Goal: Task Accomplishment & Management: Use online tool/utility

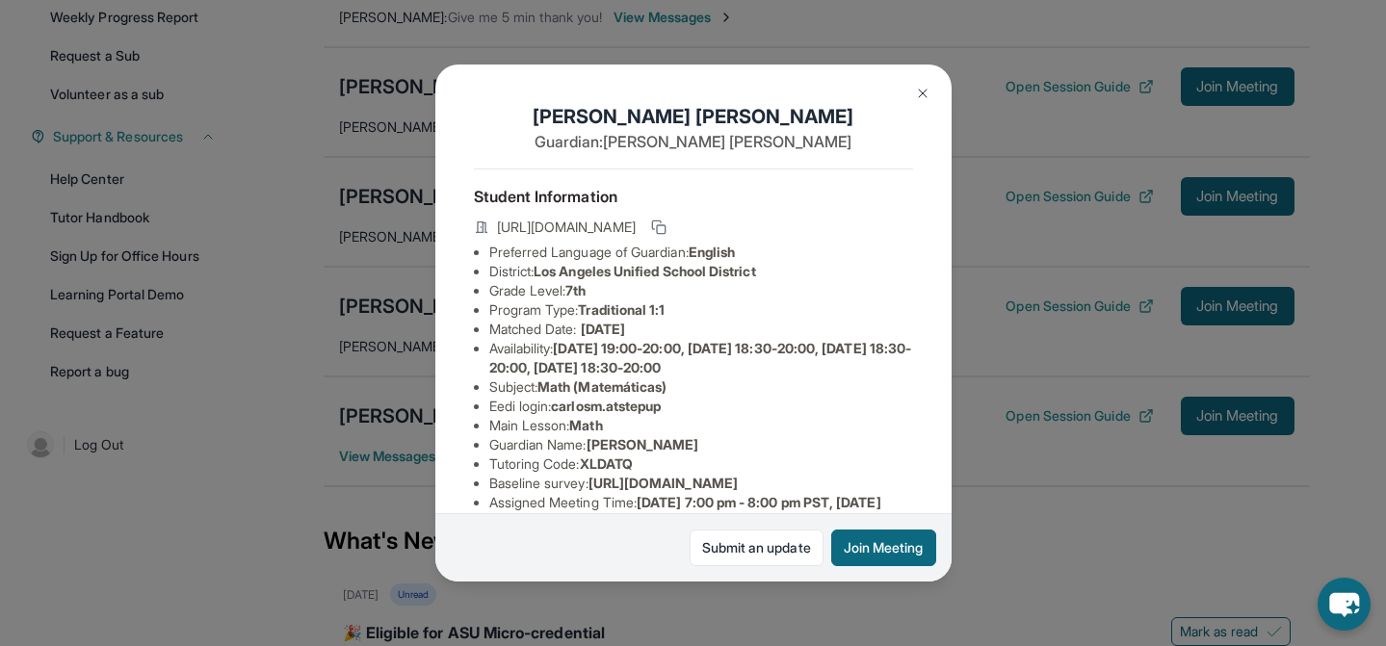
scroll to position [0, 7]
click at [921, 97] on img at bounding box center [922, 93] width 15 height 15
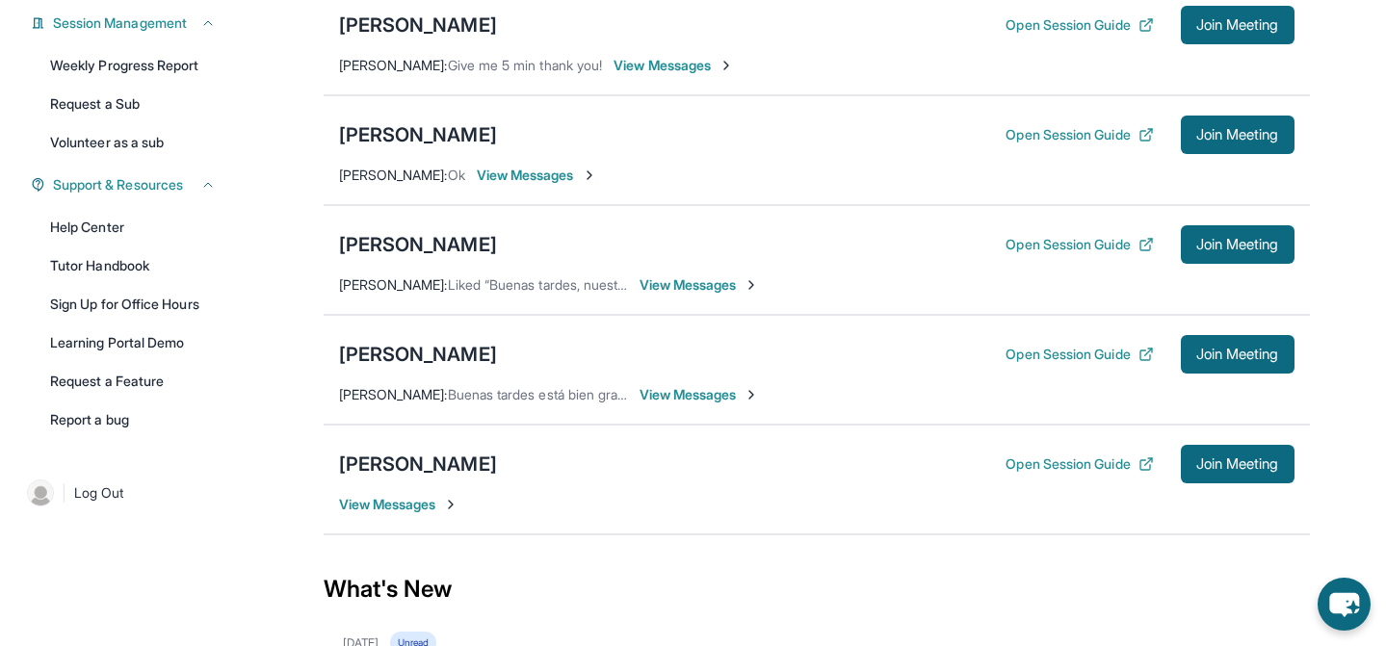
scroll to position [295, 0]
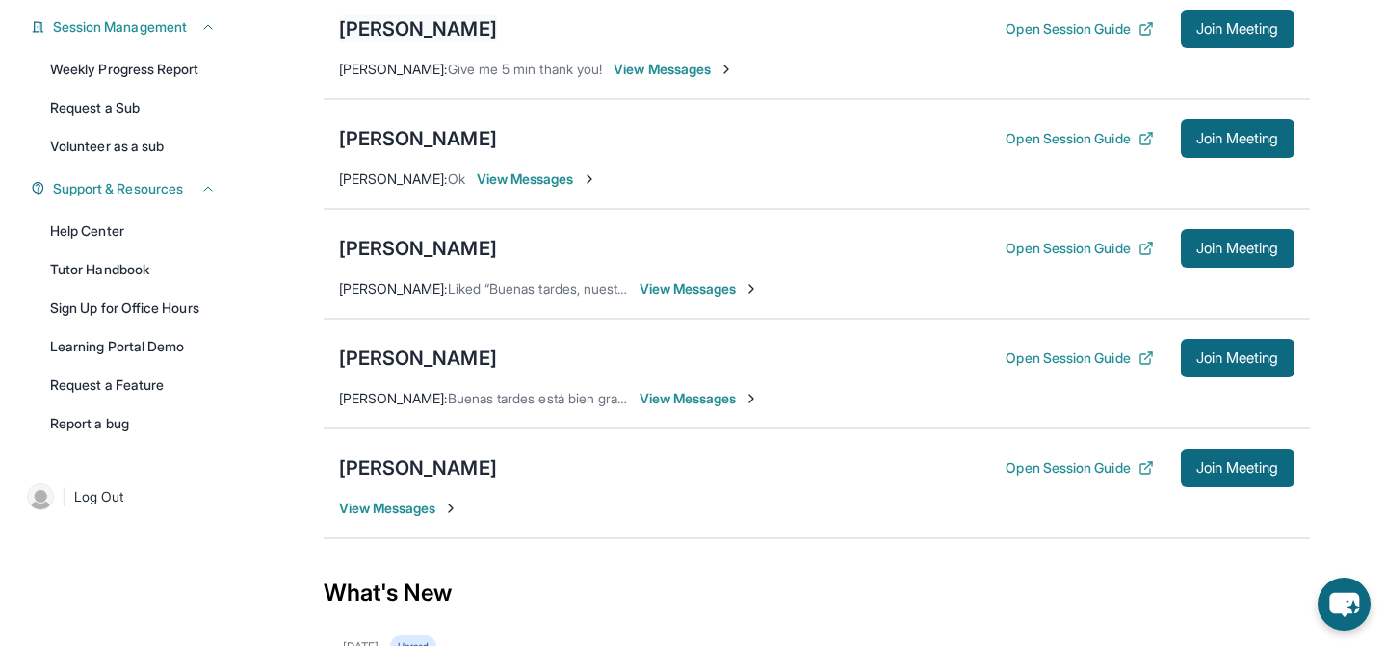
click at [497, 30] on div "[PERSON_NAME]" at bounding box center [418, 28] width 158 height 27
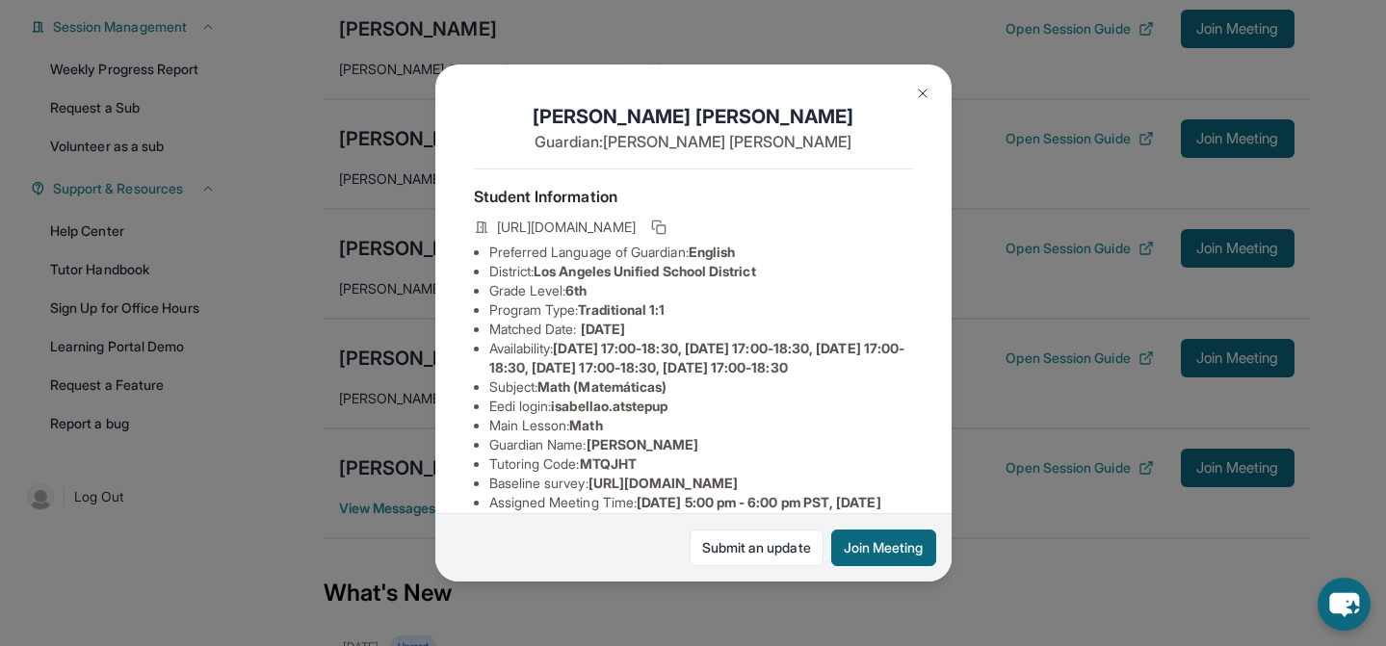
scroll to position [370, 0]
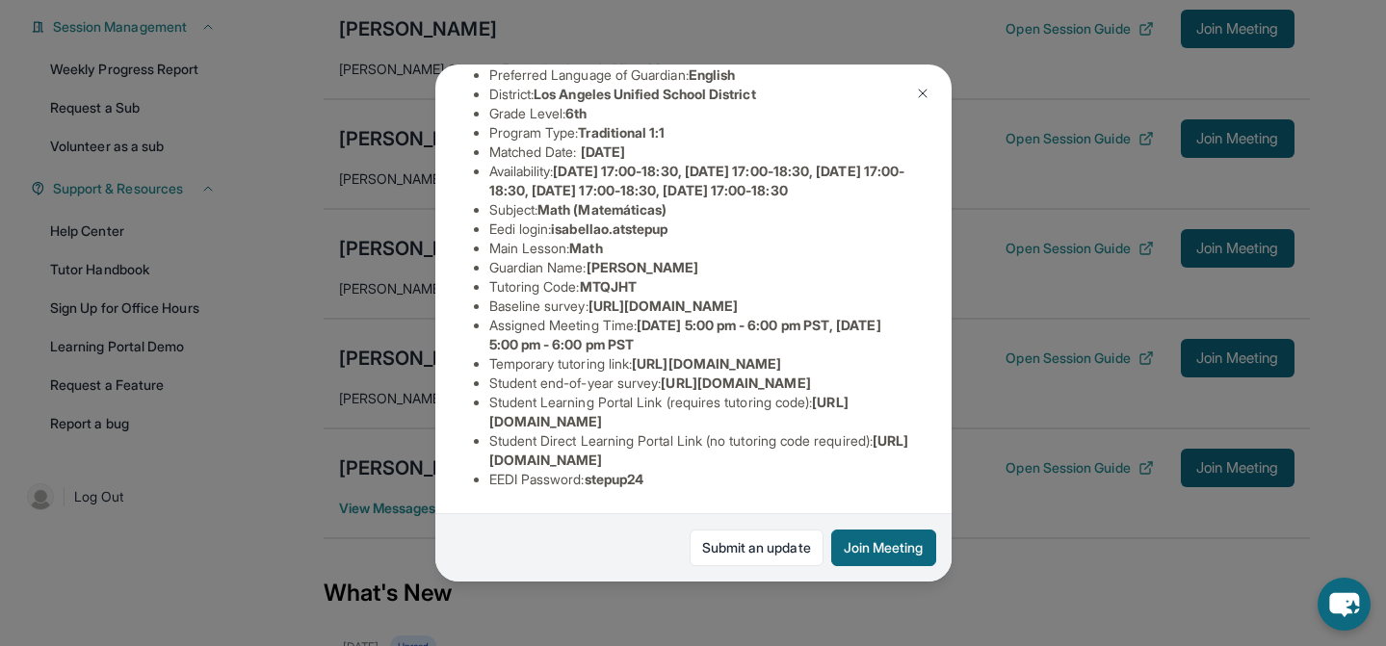
click at [597, 480] on span "stepup24" at bounding box center [614, 479] width 60 height 16
click at [597, 484] on span "stepup24" at bounding box center [614, 479] width 60 height 16
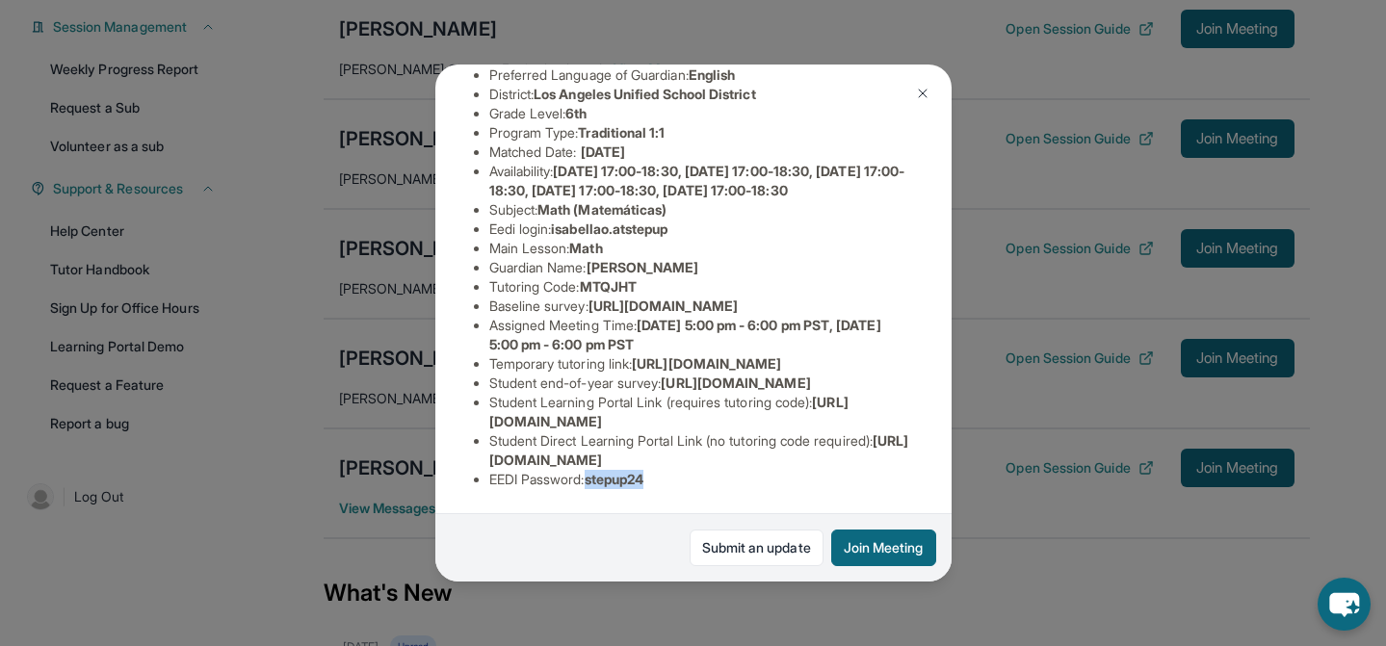
click at [597, 484] on span "stepup24" at bounding box center [614, 479] width 60 height 16
click at [595, 220] on span "isabellao.atstepup" at bounding box center [609, 228] width 117 height 16
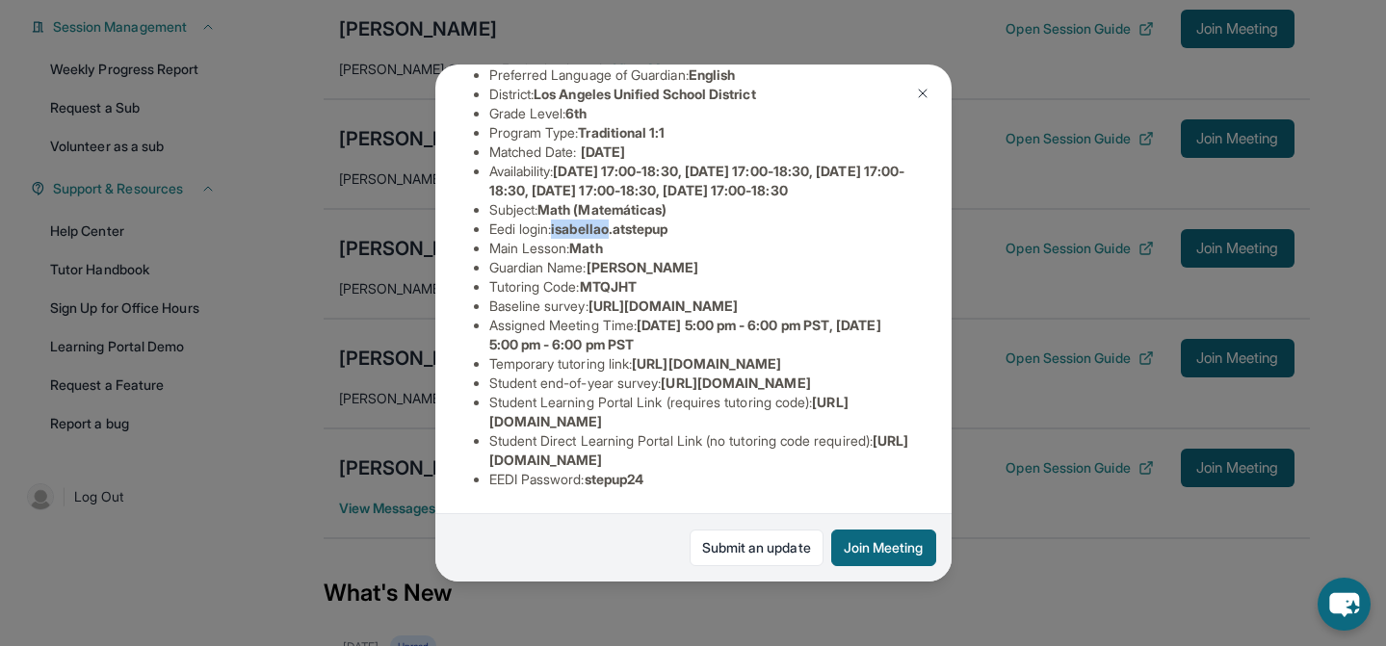
click at [595, 220] on span "isabellao.atstepup" at bounding box center [609, 228] width 117 height 16
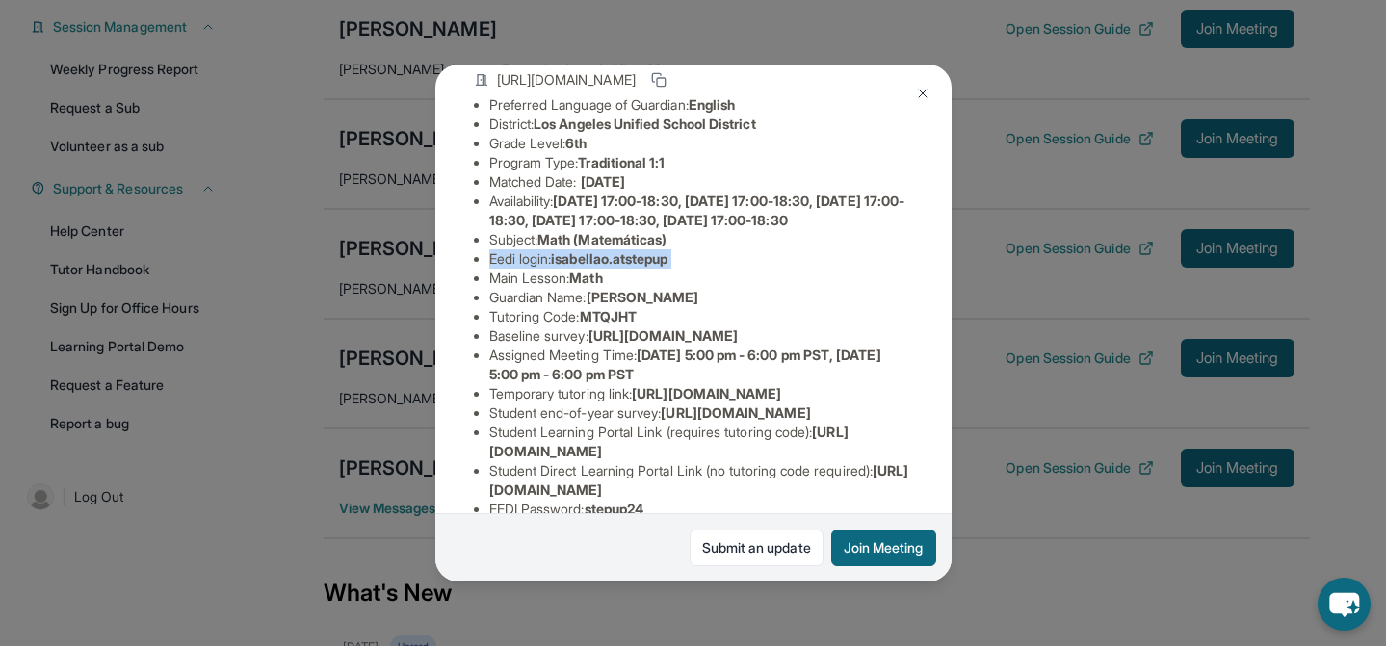
click at [917, 95] on img at bounding box center [922, 93] width 15 height 15
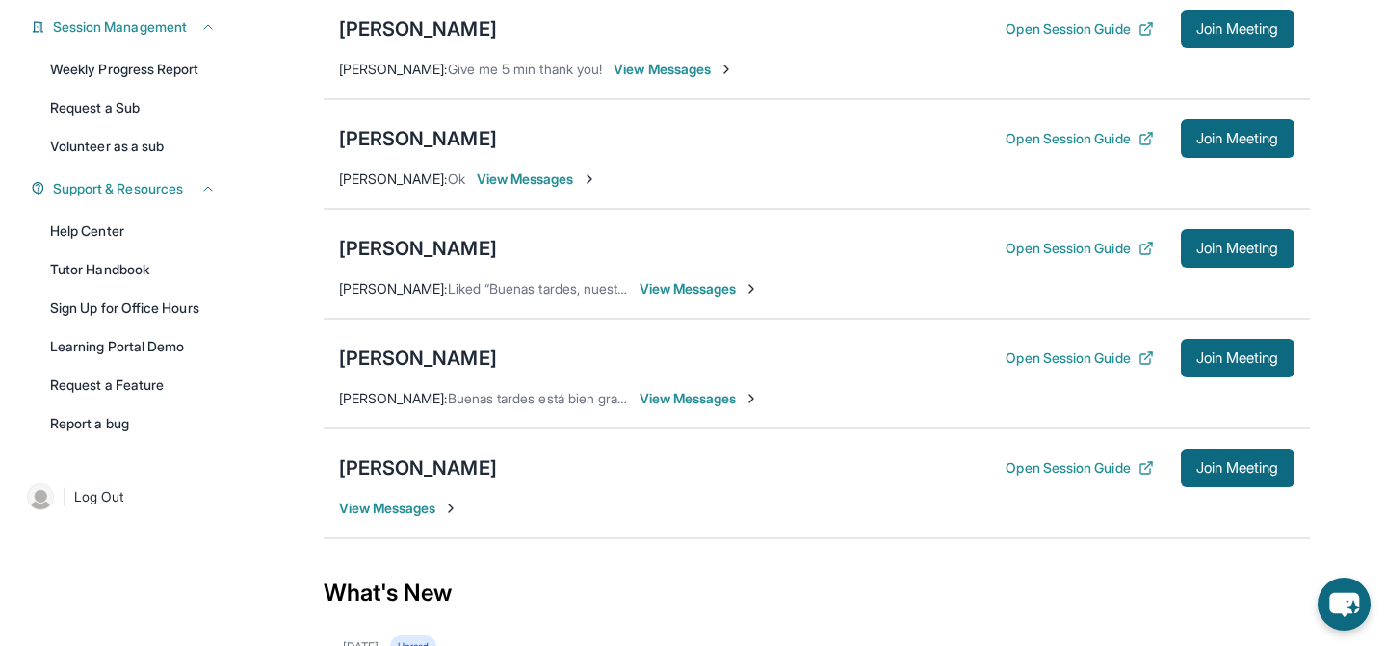
click at [675, 68] on span "View Messages" at bounding box center [673, 69] width 120 height 19
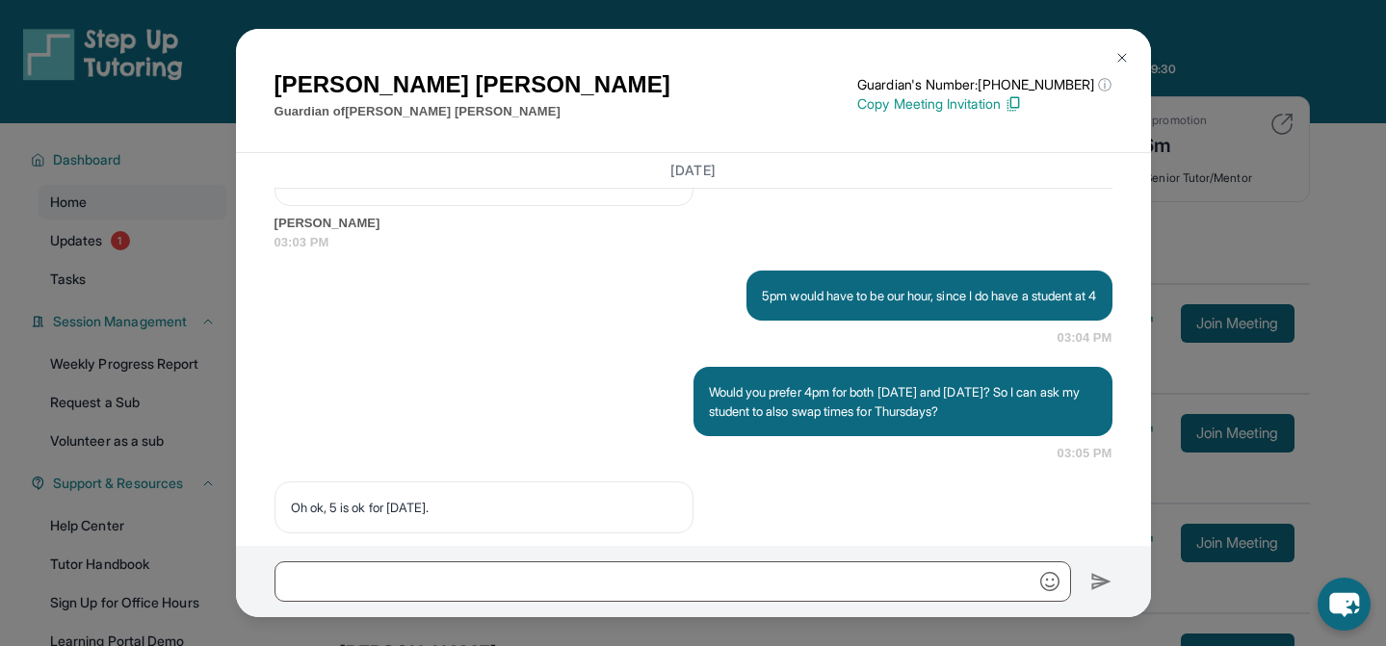
scroll to position [11139, 0]
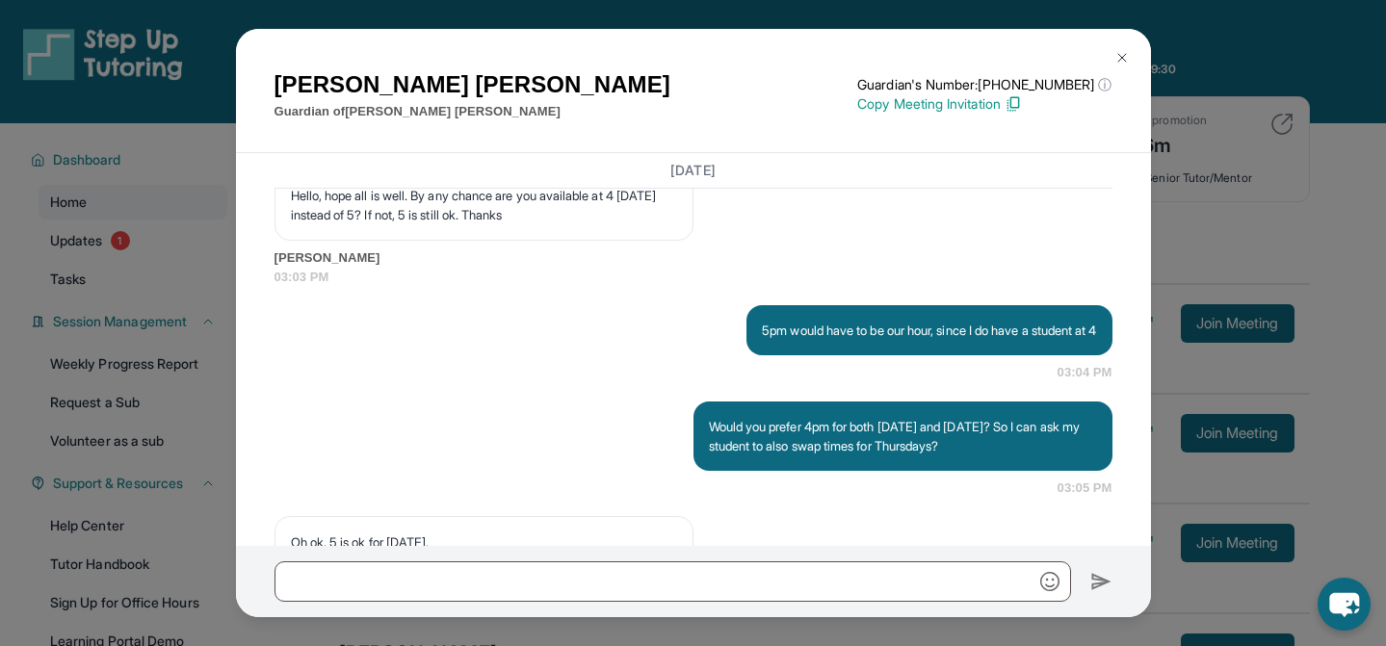
click at [1120, 52] on img at bounding box center [1121, 57] width 15 height 15
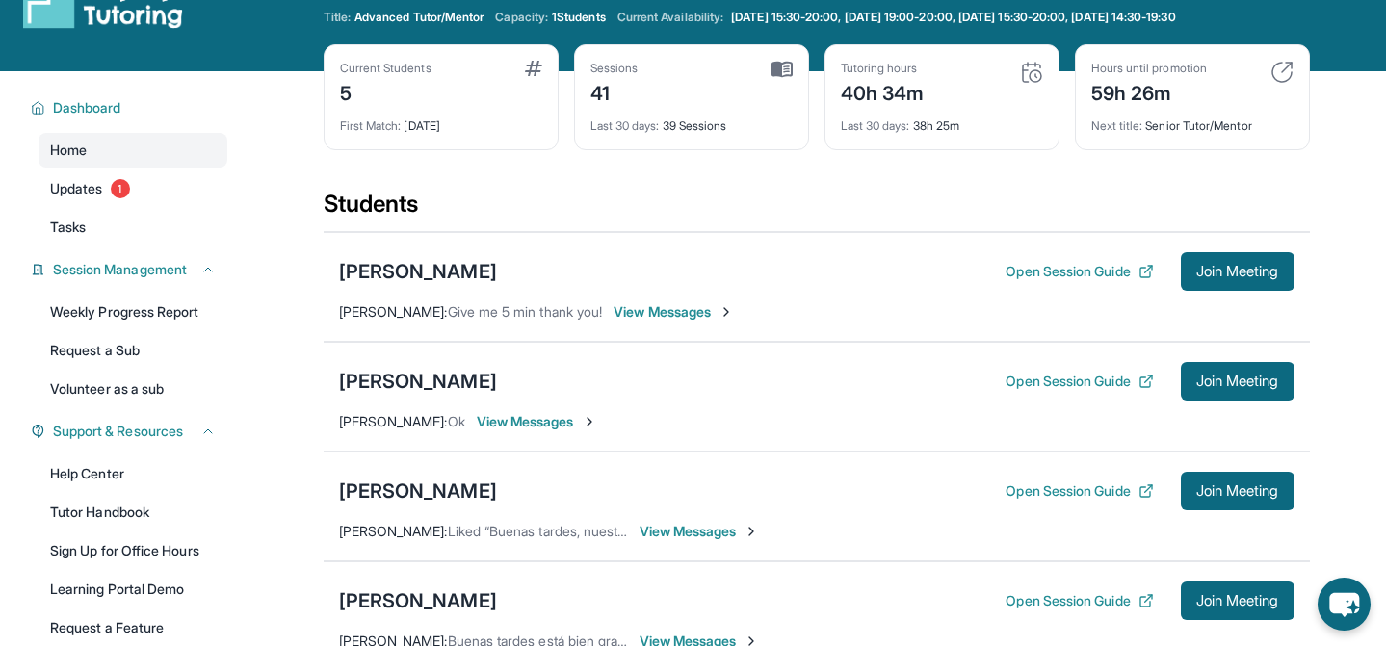
scroll to position [0, 0]
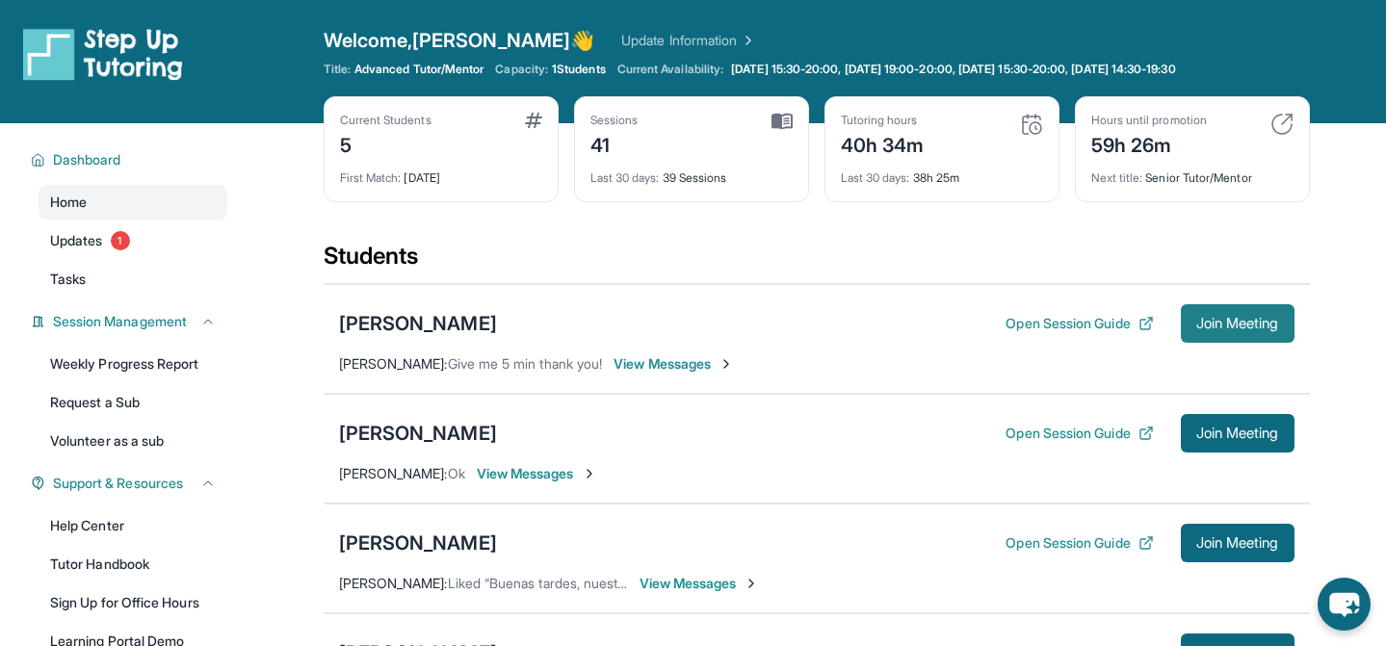
click at [1221, 336] on button "Join Meeting" at bounding box center [1237, 323] width 114 height 39
